Goal: Ask a question

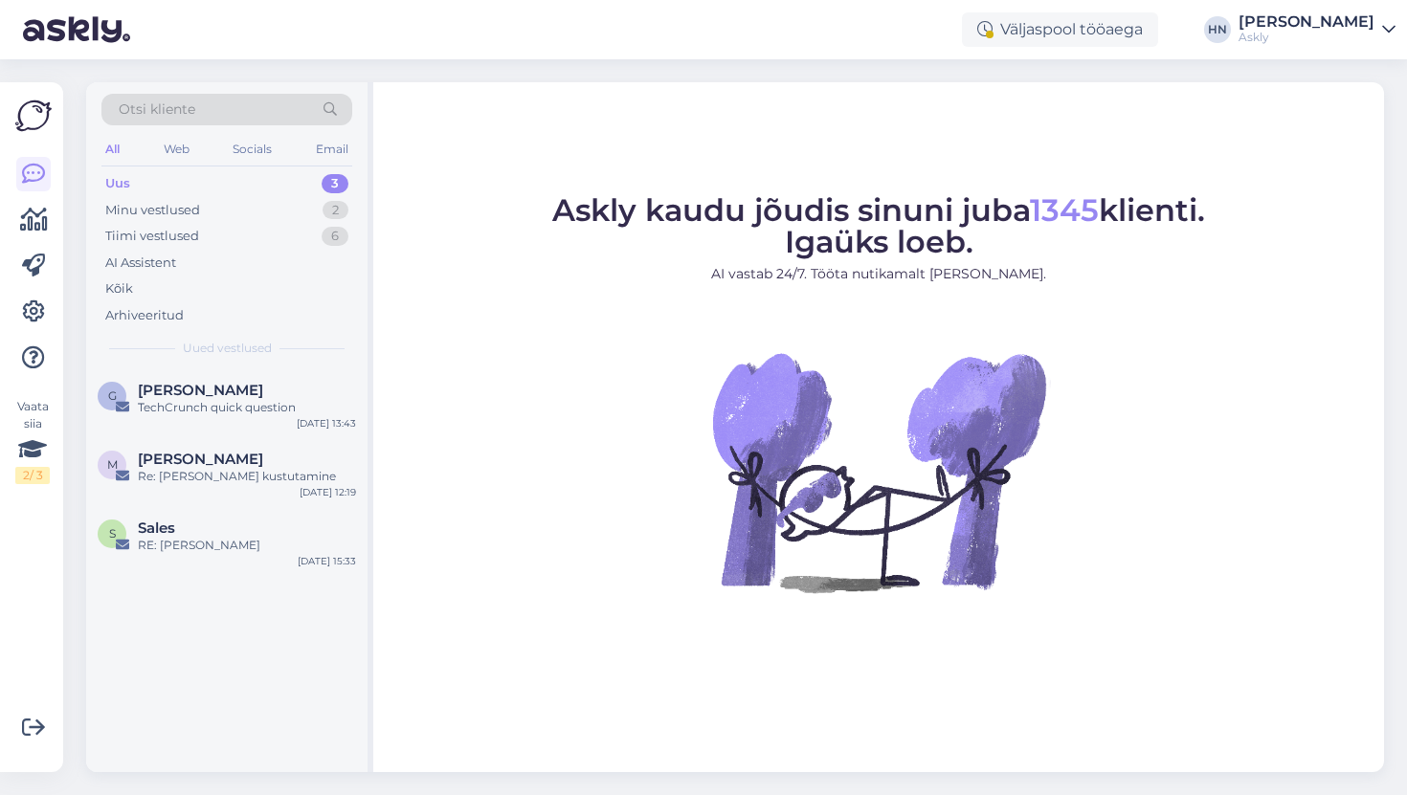
click at [219, 142] on div "All Web Socials Email" at bounding box center [226, 152] width 251 height 30
click at [187, 203] on div "Minu vestlused" at bounding box center [152, 210] width 95 height 19
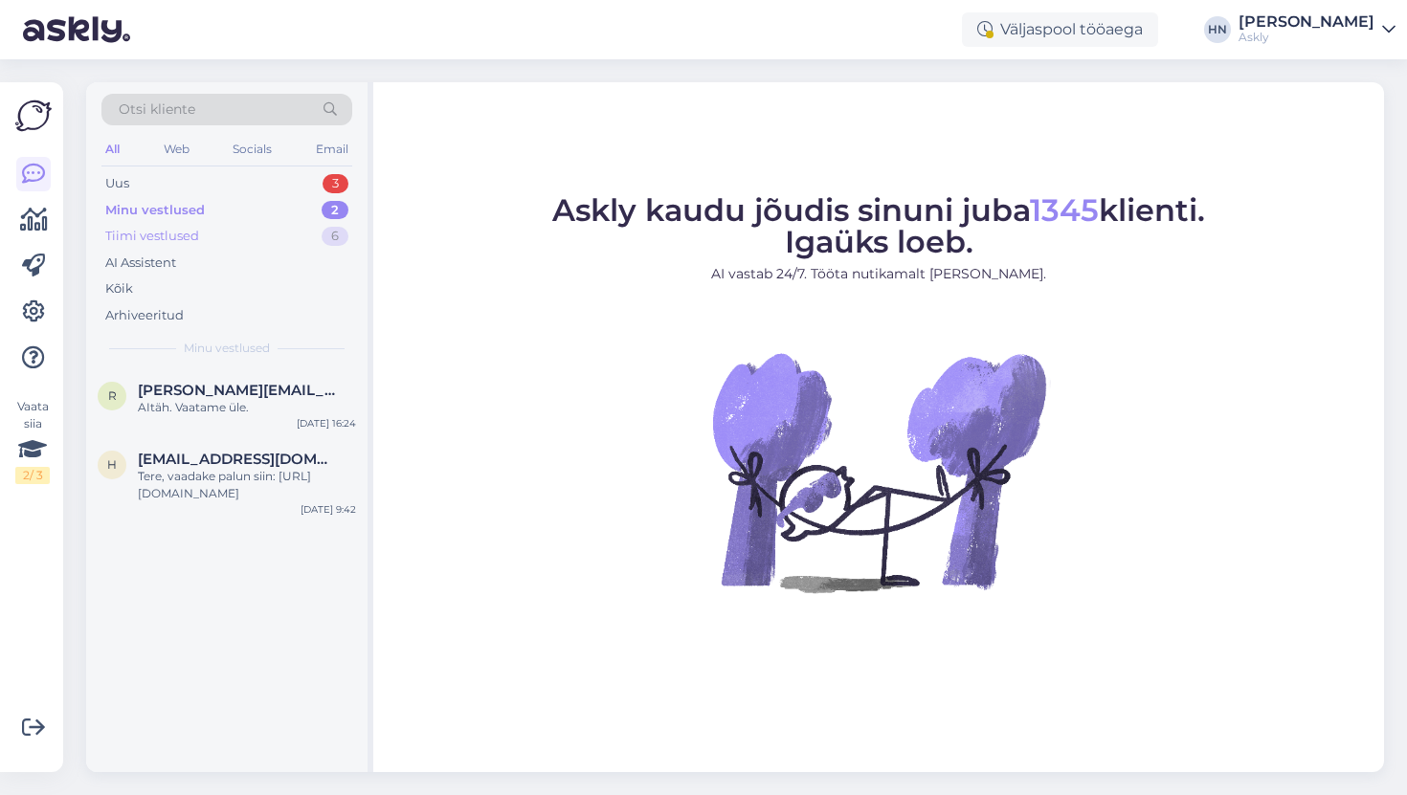
click at [186, 233] on div "Tiimi vestlused" at bounding box center [152, 236] width 94 height 19
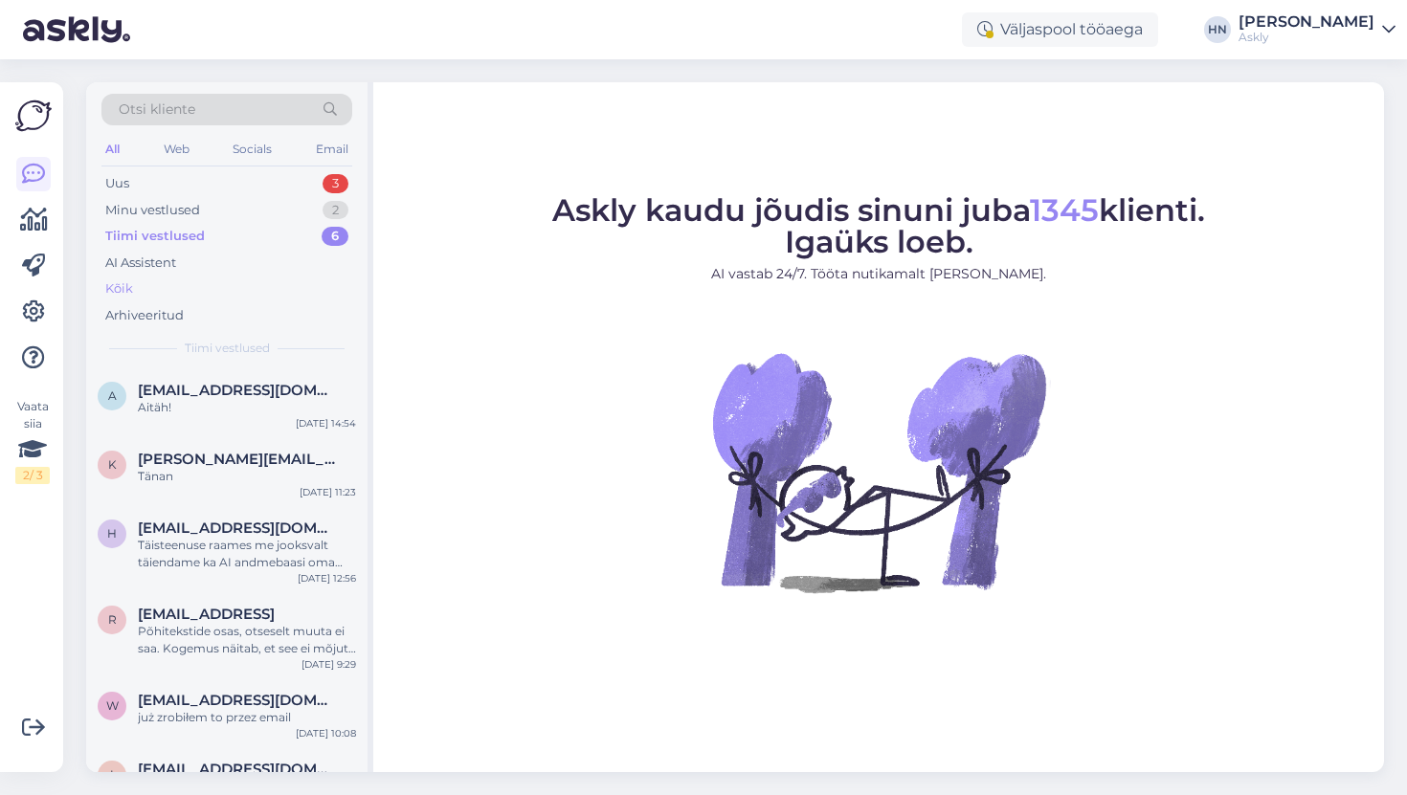
click at [198, 281] on div "Kõik" at bounding box center [226, 289] width 251 height 27
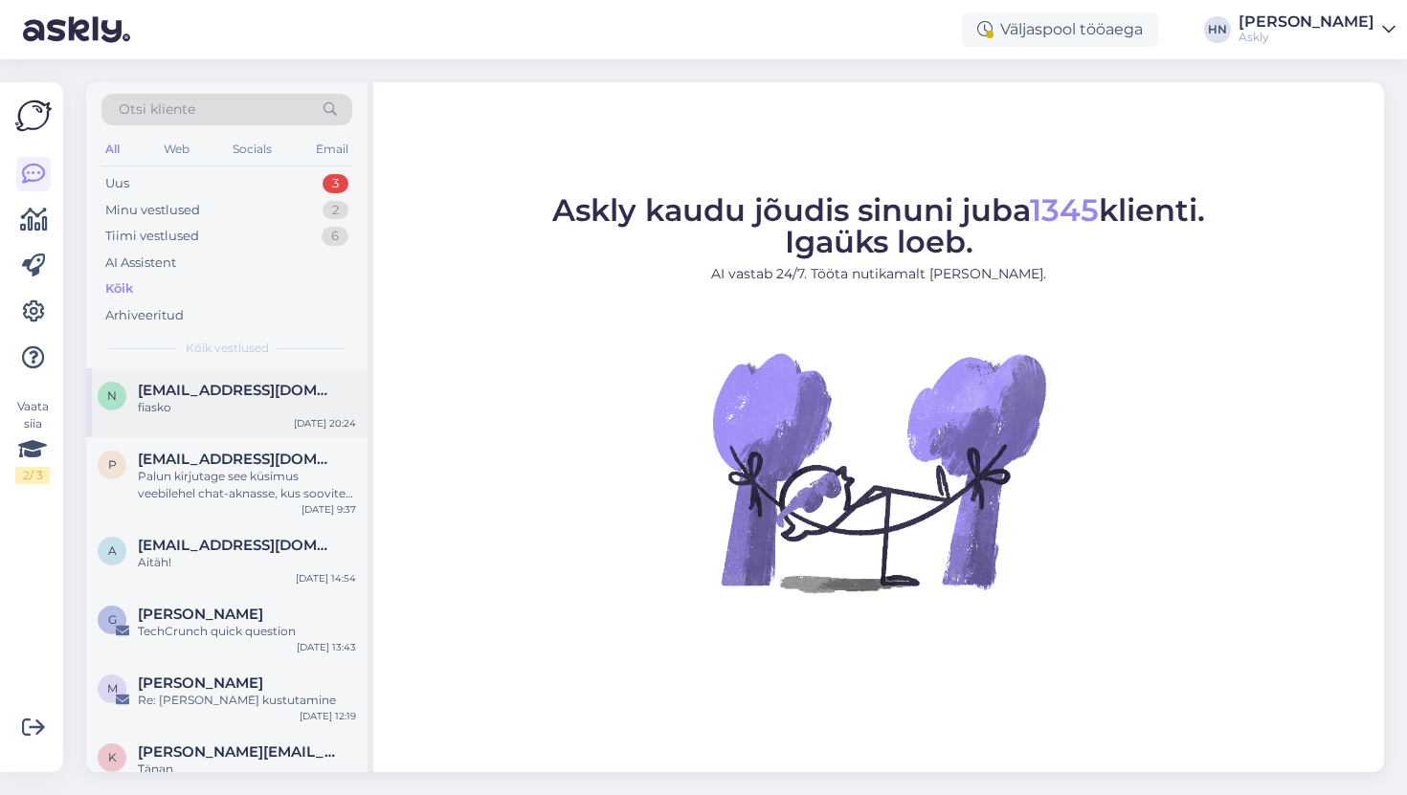
click at [214, 400] on div "fiasko" at bounding box center [247, 407] width 218 height 17
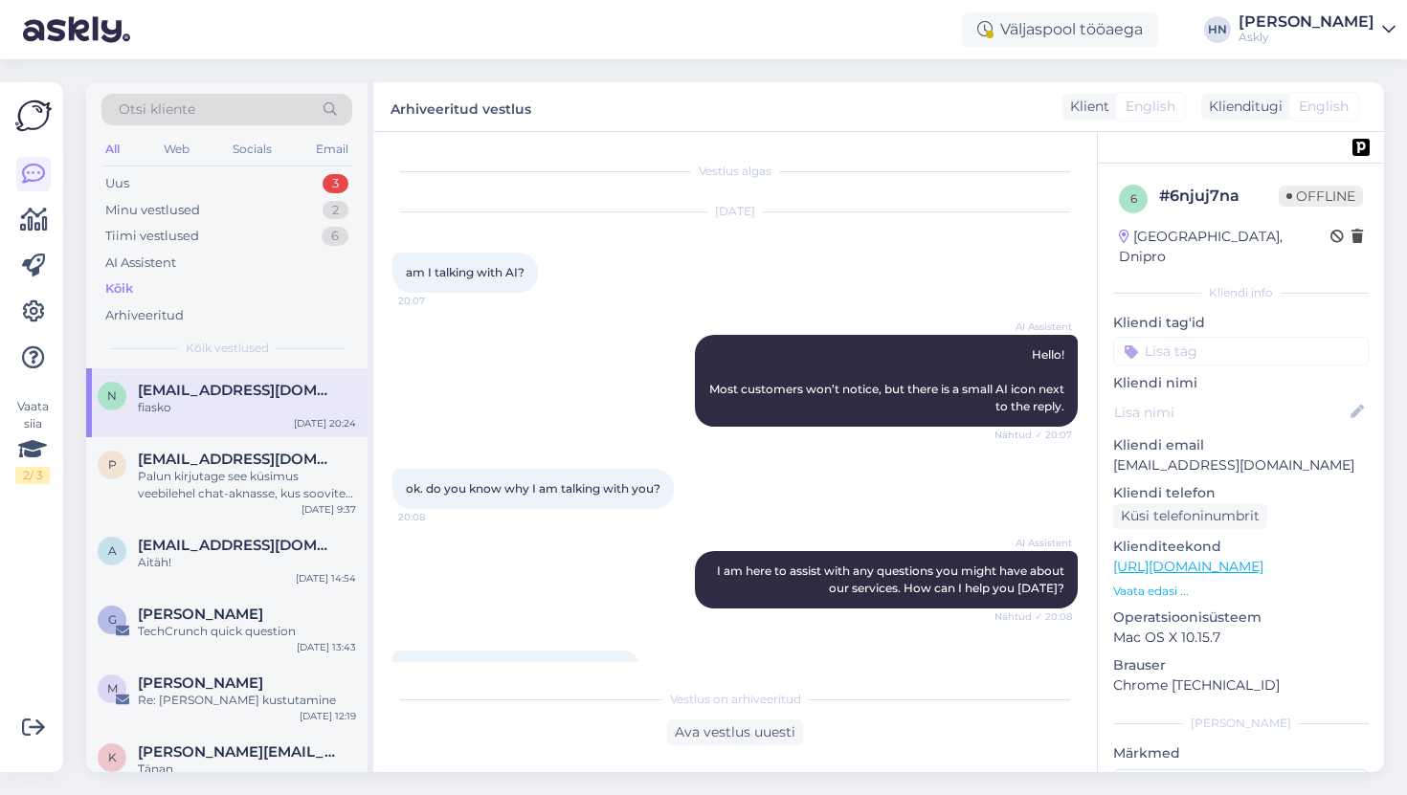
click at [538, 487] on span "ok. do you know why I am talking with you?" at bounding box center [533, 488] width 255 height 14
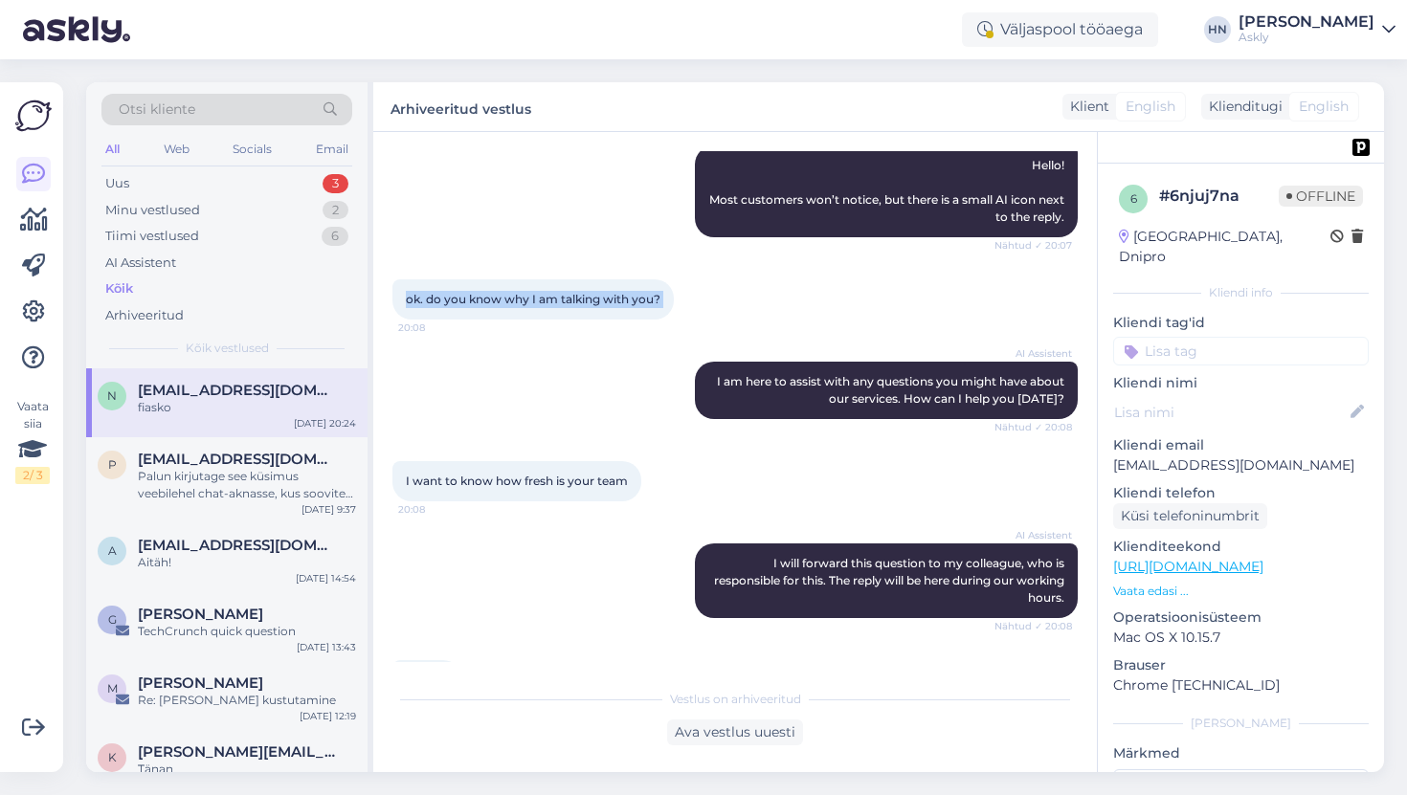
scroll to position [209, 0]
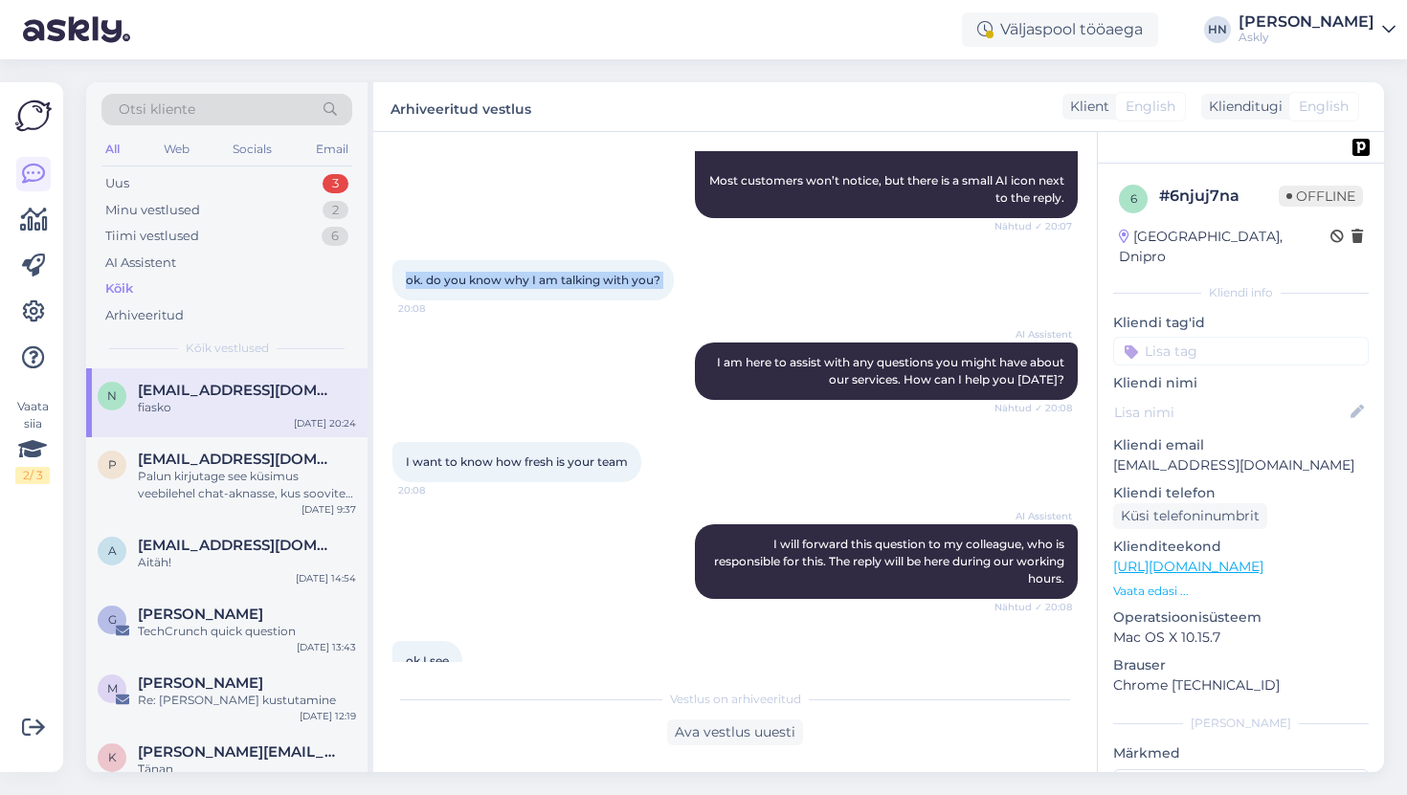
click at [526, 461] on span "I want to know how fresh is your team" at bounding box center [517, 462] width 222 height 14
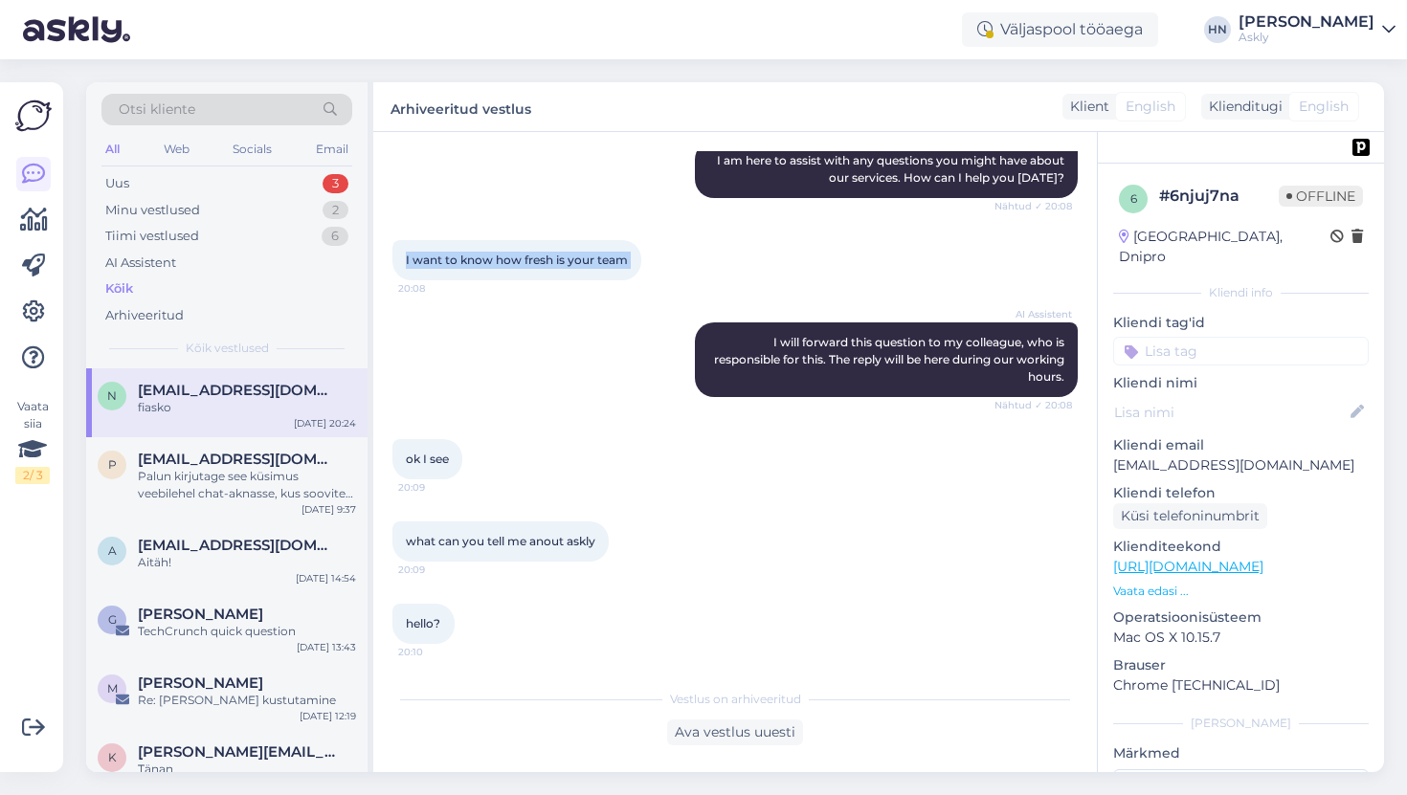
scroll to position [413, 0]
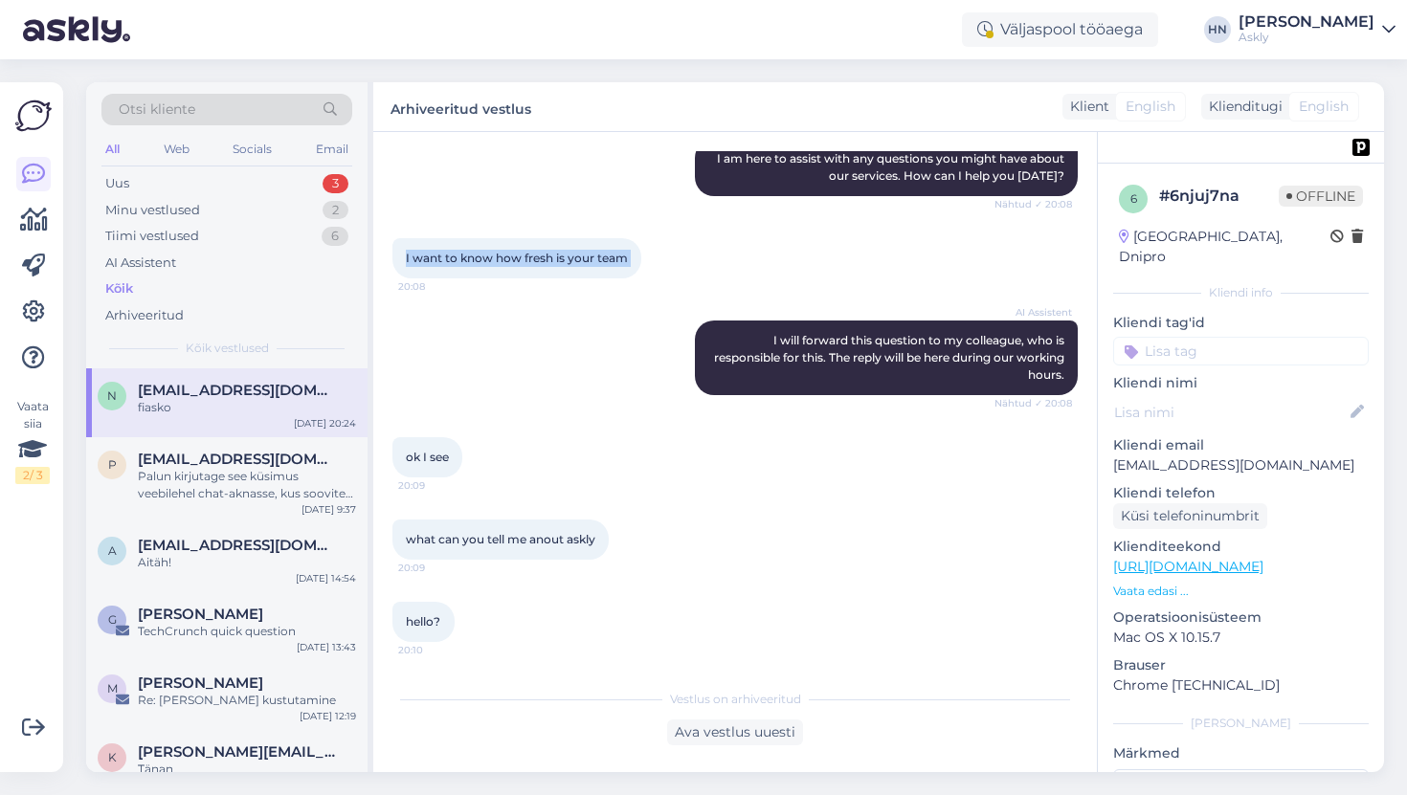
click at [551, 542] on span "what can you tell me anout askly" at bounding box center [501, 539] width 190 height 14
